Goal: Find specific page/section: Find specific page/section

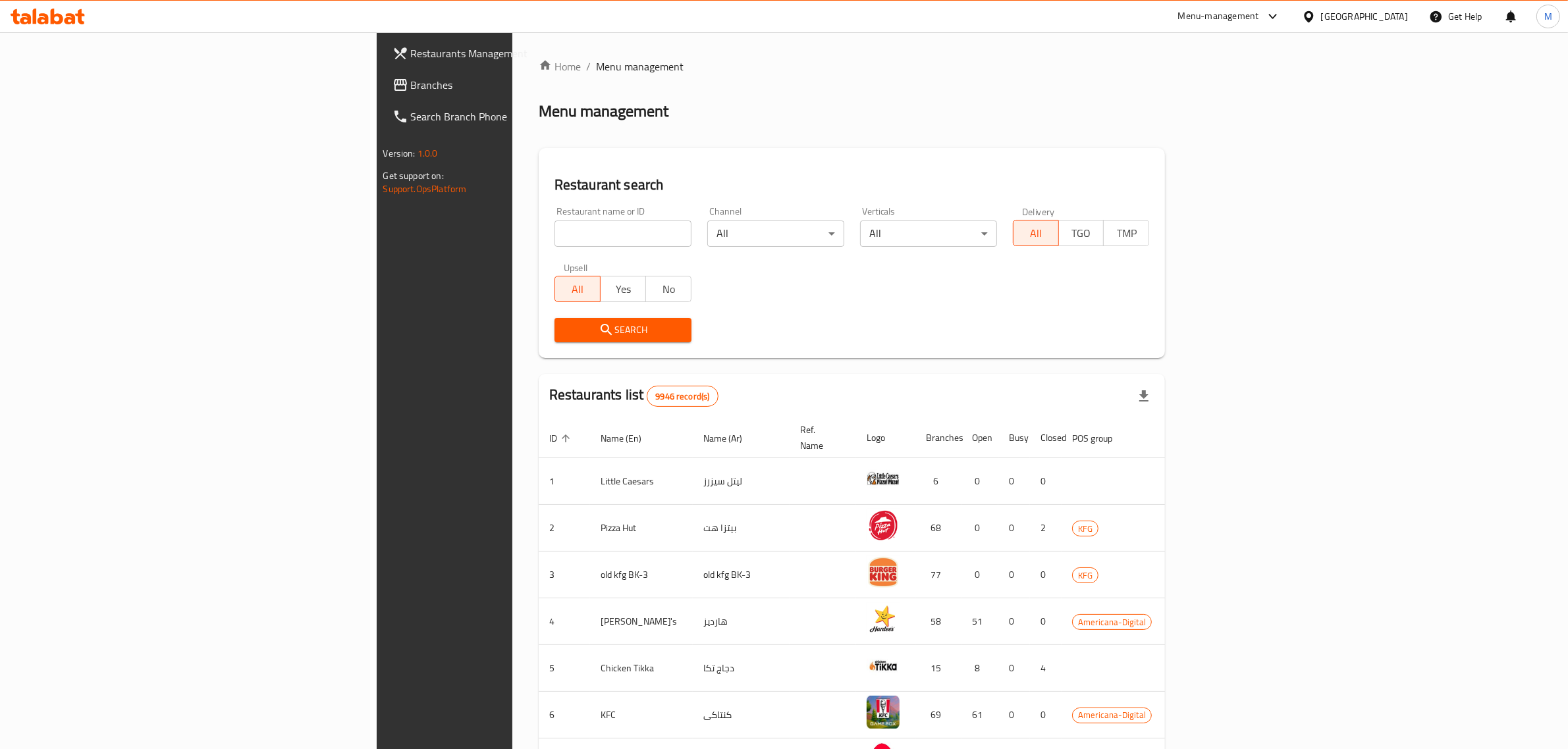
click at [554, 242] on input "search" at bounding box center [622, 234] width 137 height 27
type input "klass"
click button "Search" at bounding box center [622, 330] width 137 height 24
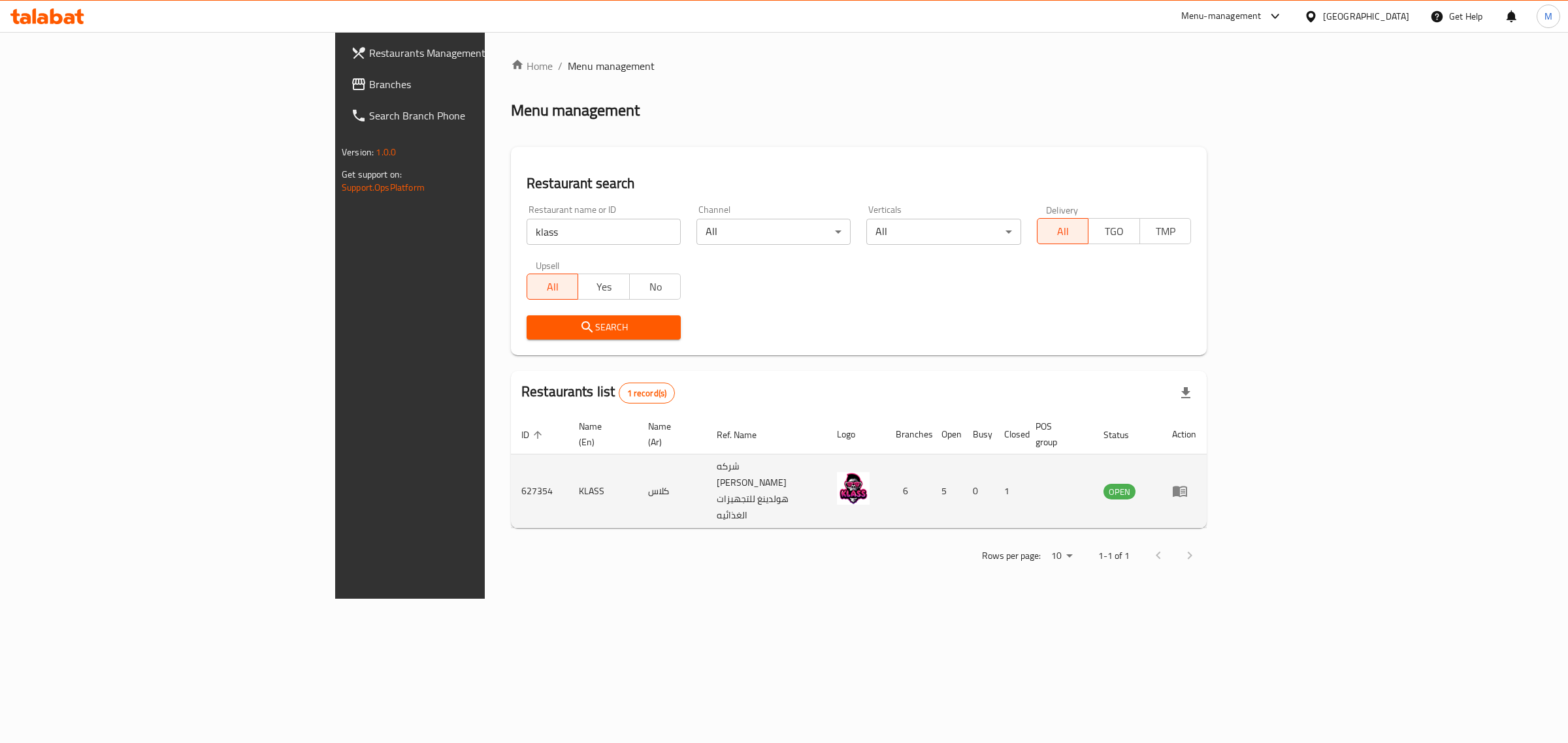
click at [569, 465] on td "KLASS" at bounding box center [603, 491] width 69 height 74
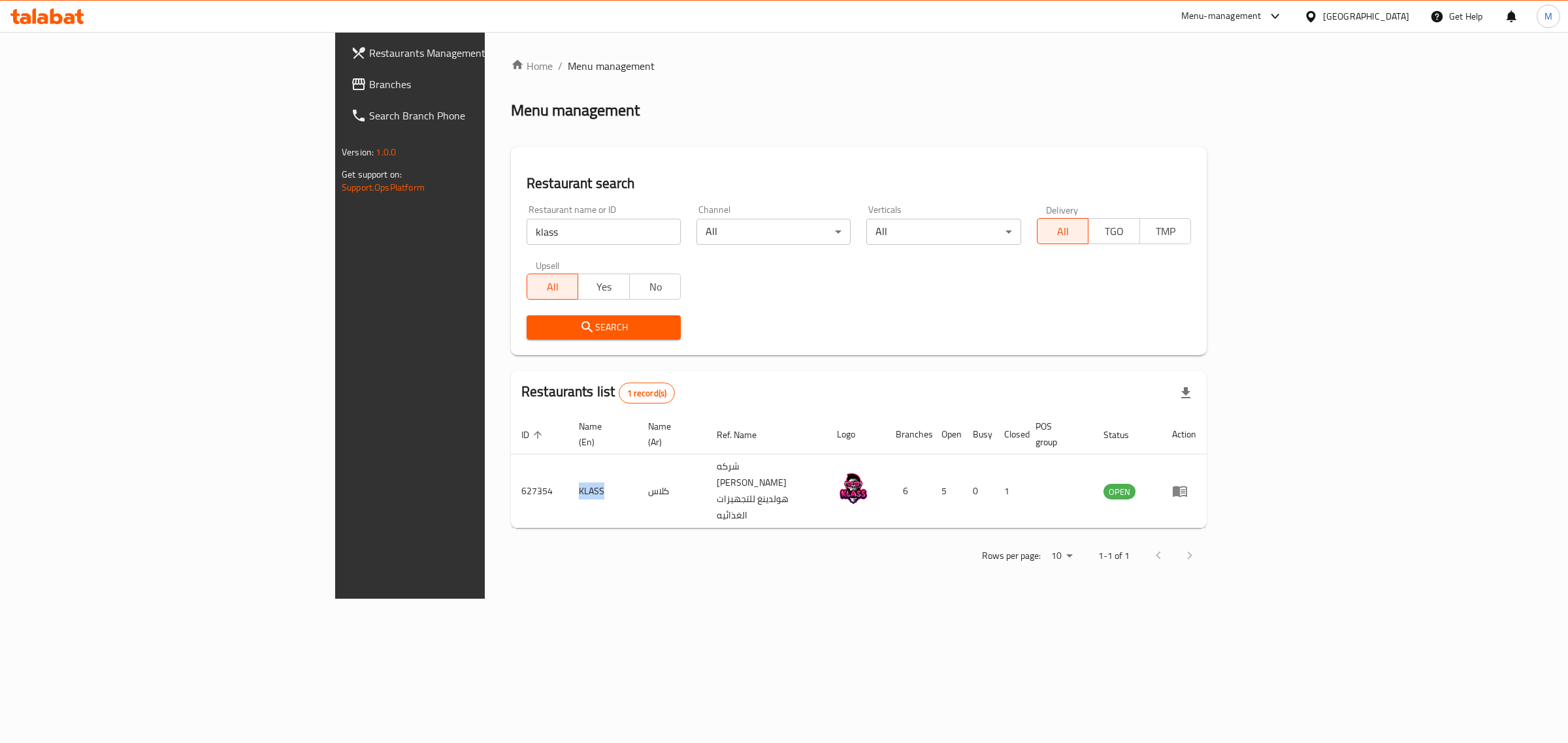
copy td "KLASS"
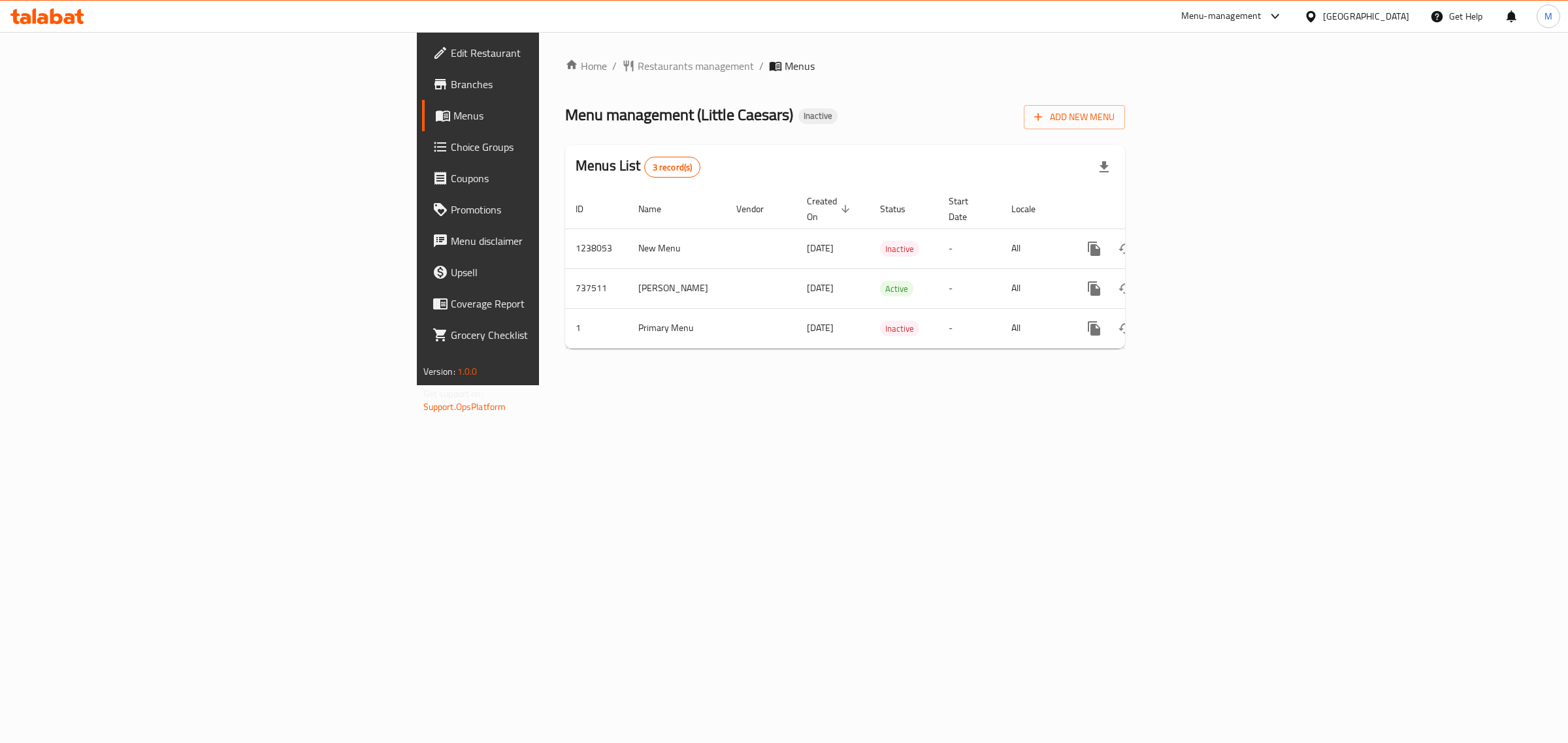
click at [1262, 14] on div "Menu-management" at bounding box center [1222, 17] width 80 height 16
click at [1214, 87] on div "Agent Campaigns Center" at bounding box center [1207, 88] width 99 height 14
